Goal: Information Seeking & Learning: Learn about a topic

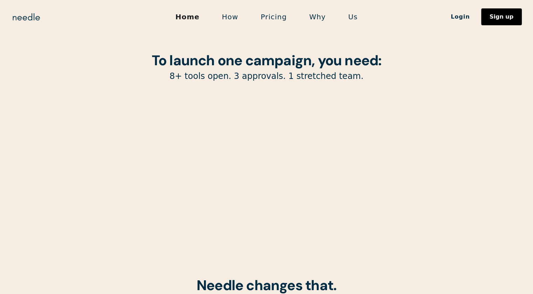
scroll to position [66, 0]
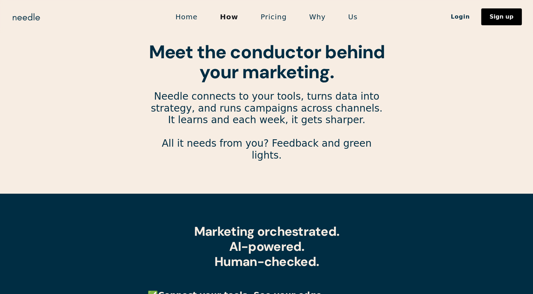
click at [269, 18] on link "Pricing" at bounding box center [273, 16] width 48 height 15
